Goal: Information Seeking & Learning: Find specific fact

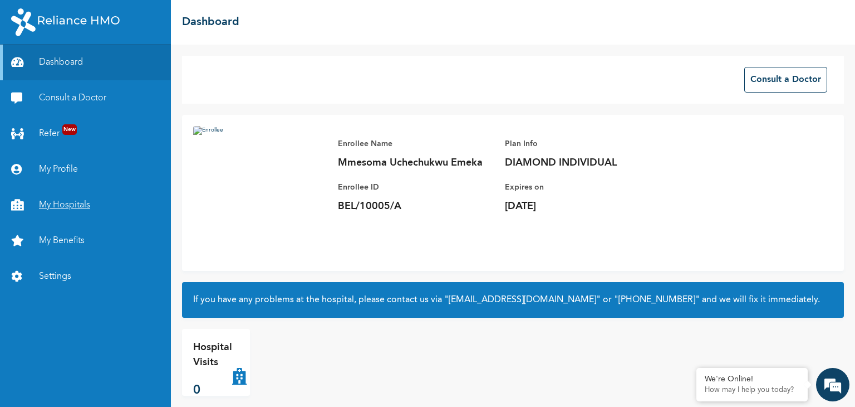
click at [82, 205] on link "My Hospitals" at bounding box center [85, 205] width 171 height 36
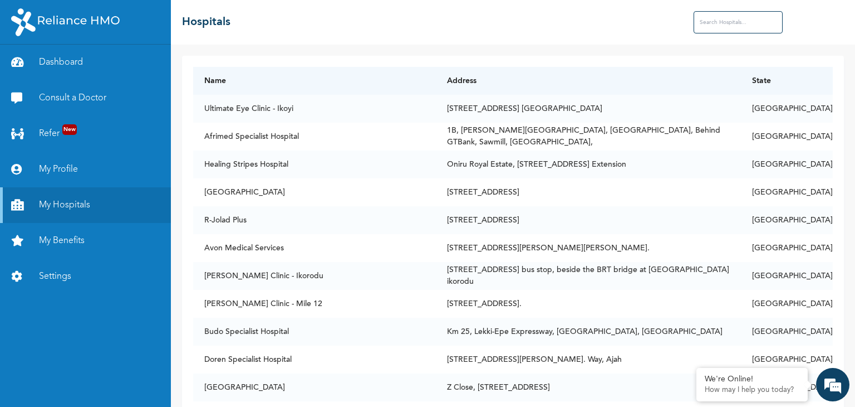
click at [704, 22] on input "text" at bounding box center [738, 22] width 89 height 22
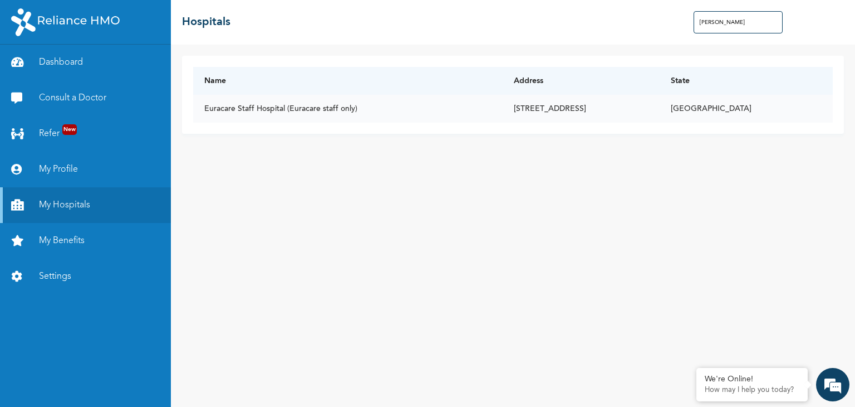
drag, startPoint x: 204, startPoint y: 109, endPoint x: 687, endPoint y: 104, distance: 482.8
click at [687, 104] on tr "Euracare Staff Hospital (Euracare staff only) [STREET_ADDRESS][PERSON_NAME]" at bounding box center [513, 109] width 640 height 28
copy tr "Euracare Staff Hospital (Euracare staff only) [STREET_ADDRESS][PERSON_NAME]"
click at [726, 27] on input "[PERSON_NAME]" at bounding box center [738, 22] width 89 height 22
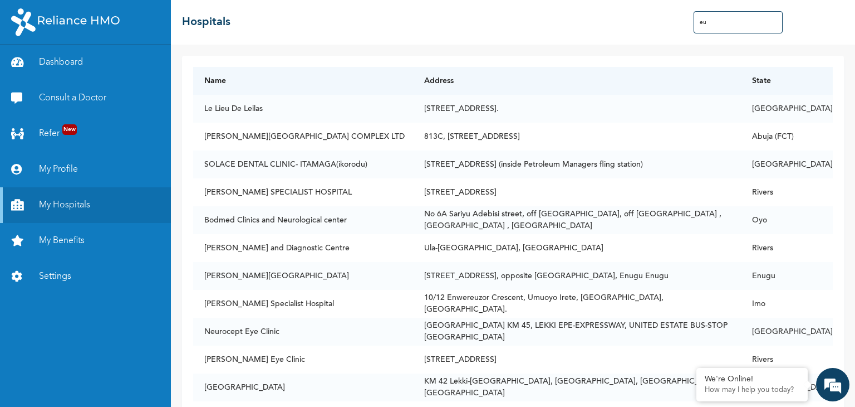
type input "e"
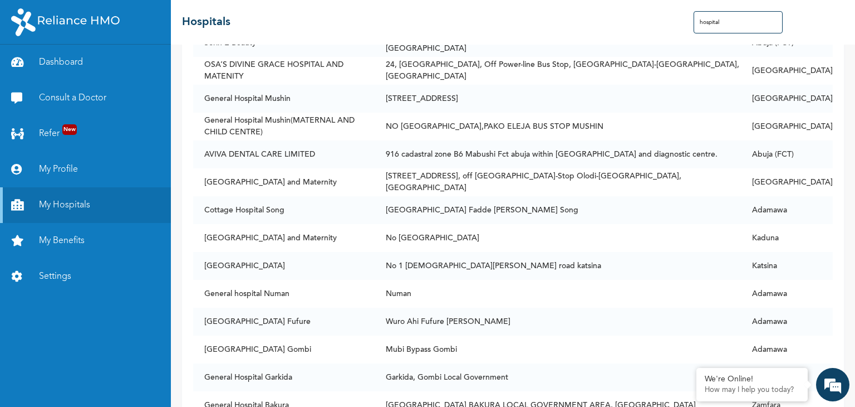
scroll to position [7153, 0]
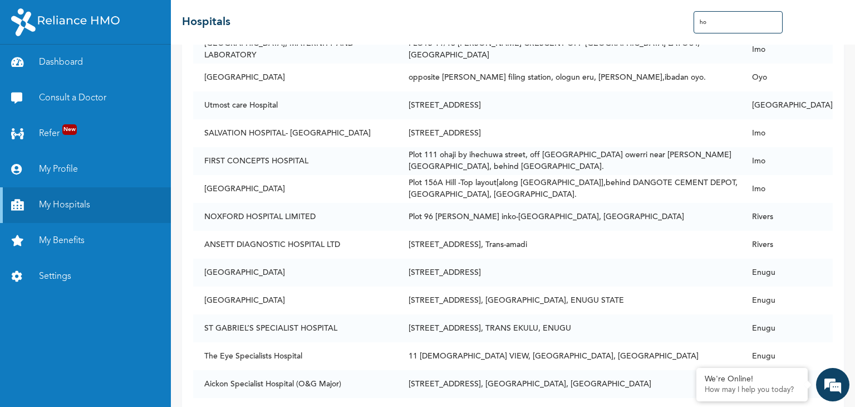
type input "h"
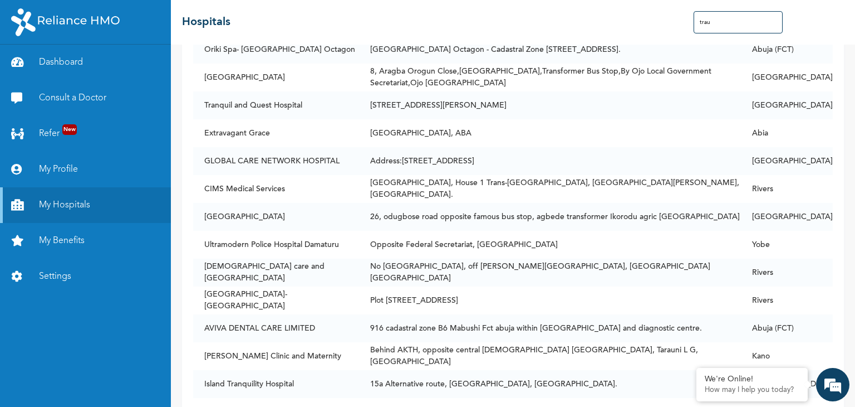
scroll to position [0, 0]
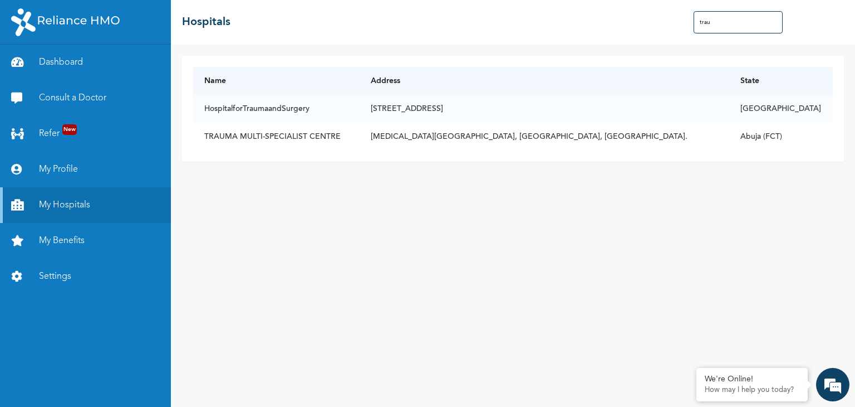
type input "trau"
click at [204, 110] on td "HospitalforTraumaandSurgery" at bounding box center [276, 109] width 167 height 28
drag, startPoint x: 205, startPoint y: 107, endPoint x: 520, endPoint y: 117, distance: 314.8
click at [520, 117] on tr "HospitalforTraumaandSurgery [STREET_ADDRESS]" at bounding box center [513, 109] width 640 height 28
copy tr "HospitalforTraumaandSurgery [STREET_ADDRESS]"
